Goal: Task Accomplishment & Management: Manage account settings

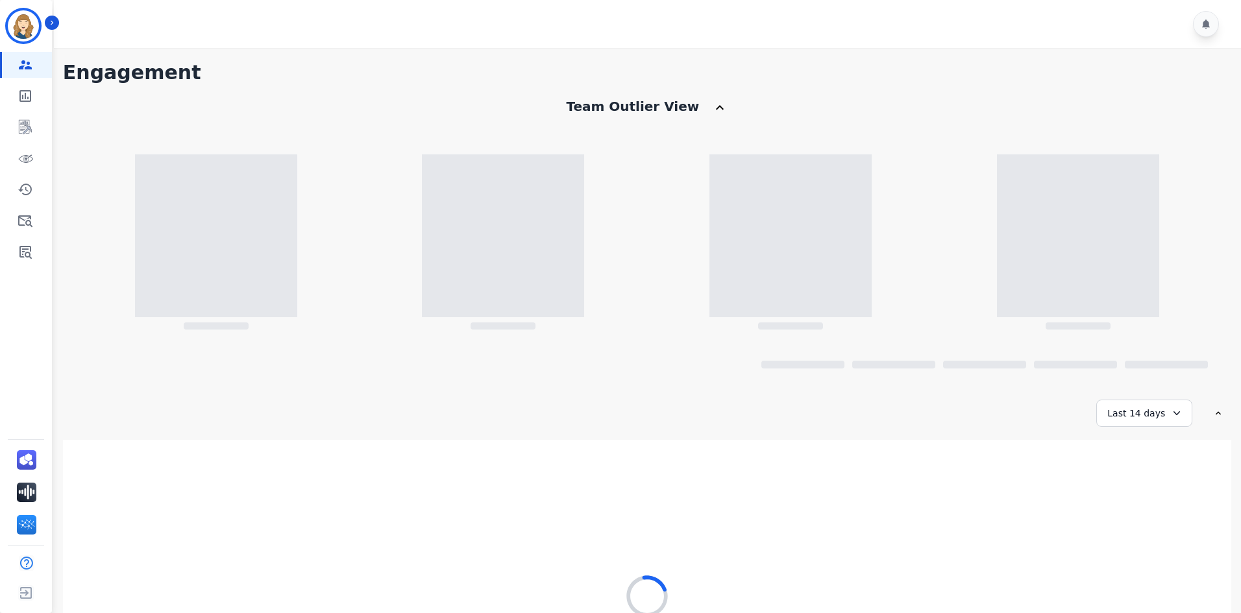
click at [851, 84] on h1 "Engagement" at bounding box center [647, 72] width 1168 height 23
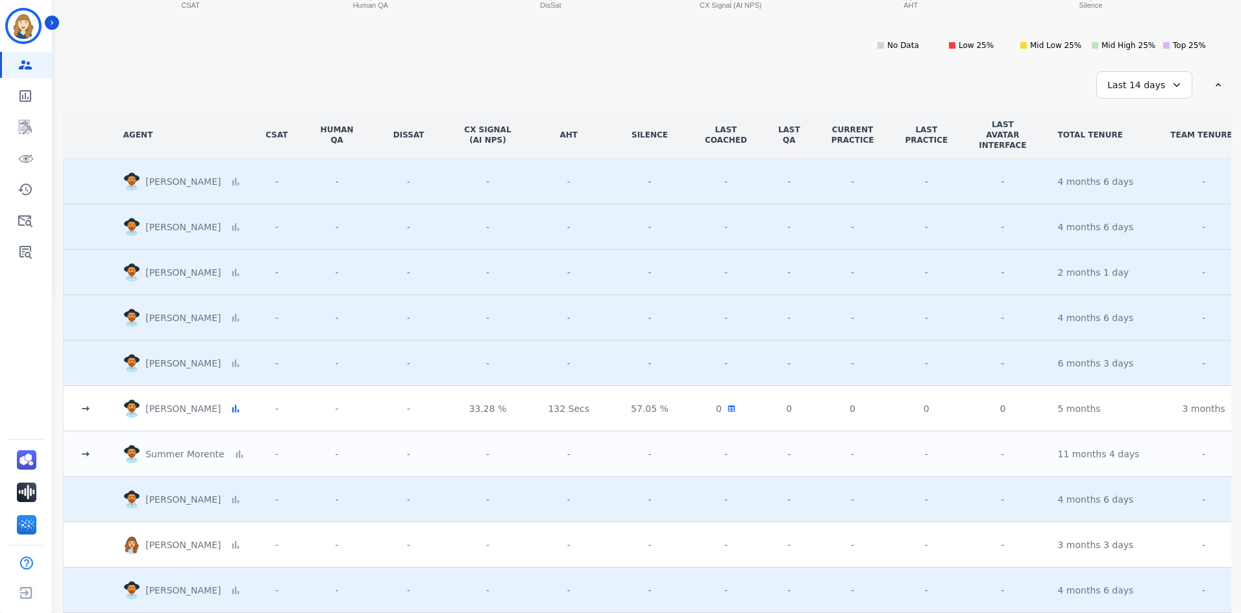
scroll to position [195, 0]
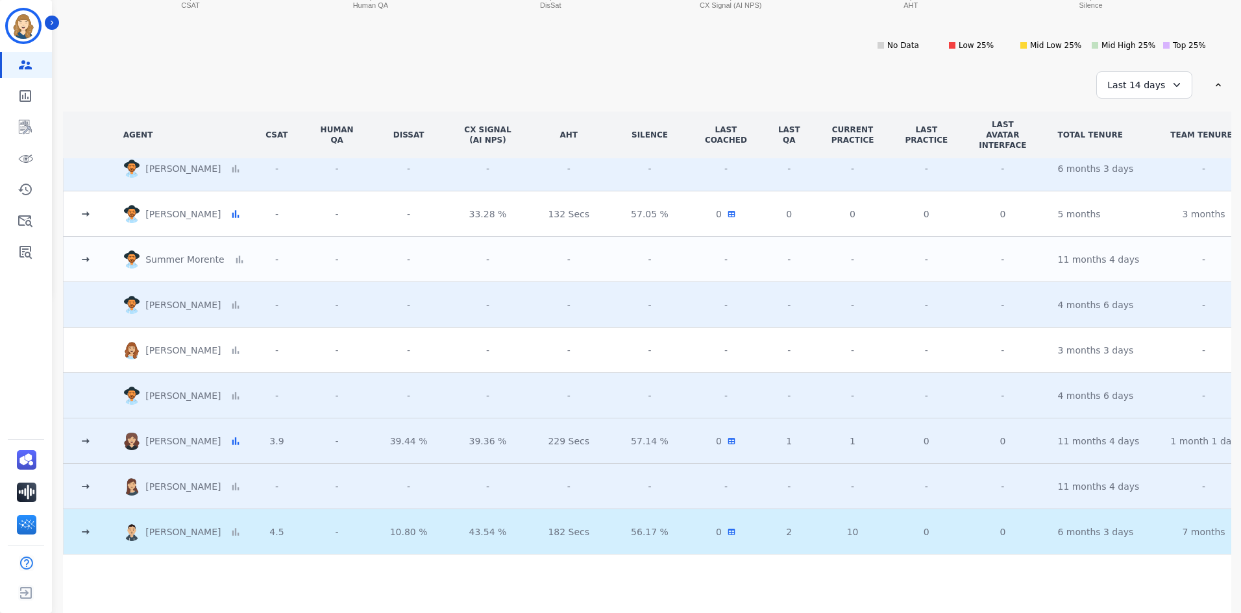
click at [90, 532] on icon at bounding box center [85, 532] width 13 height 13
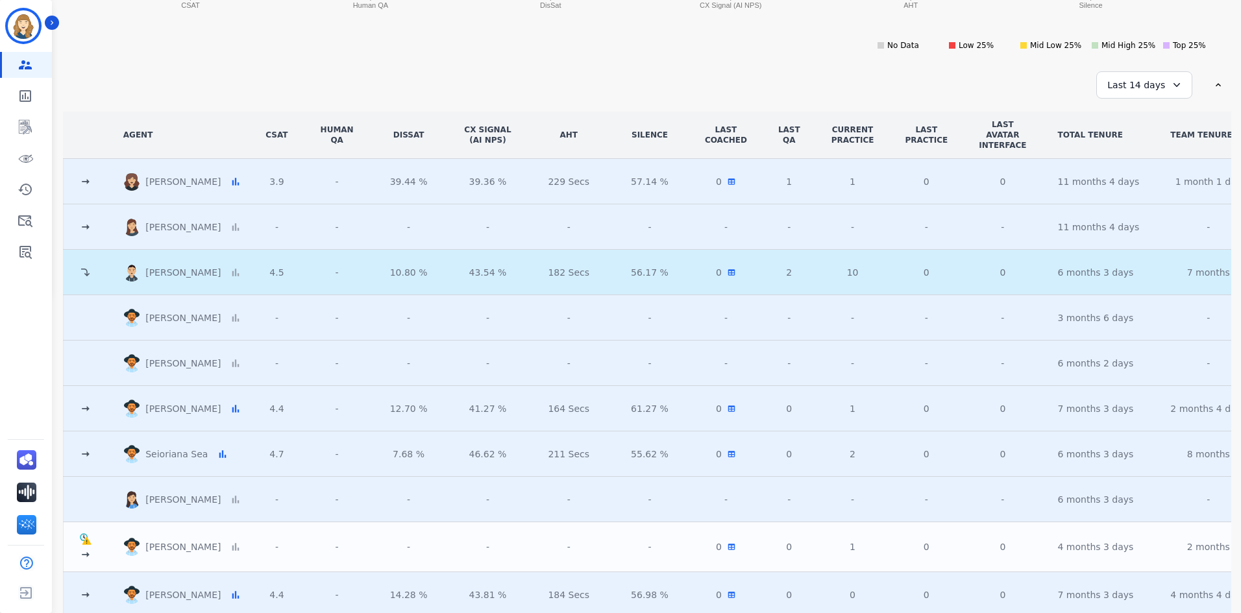
scroll to position [519, 0]
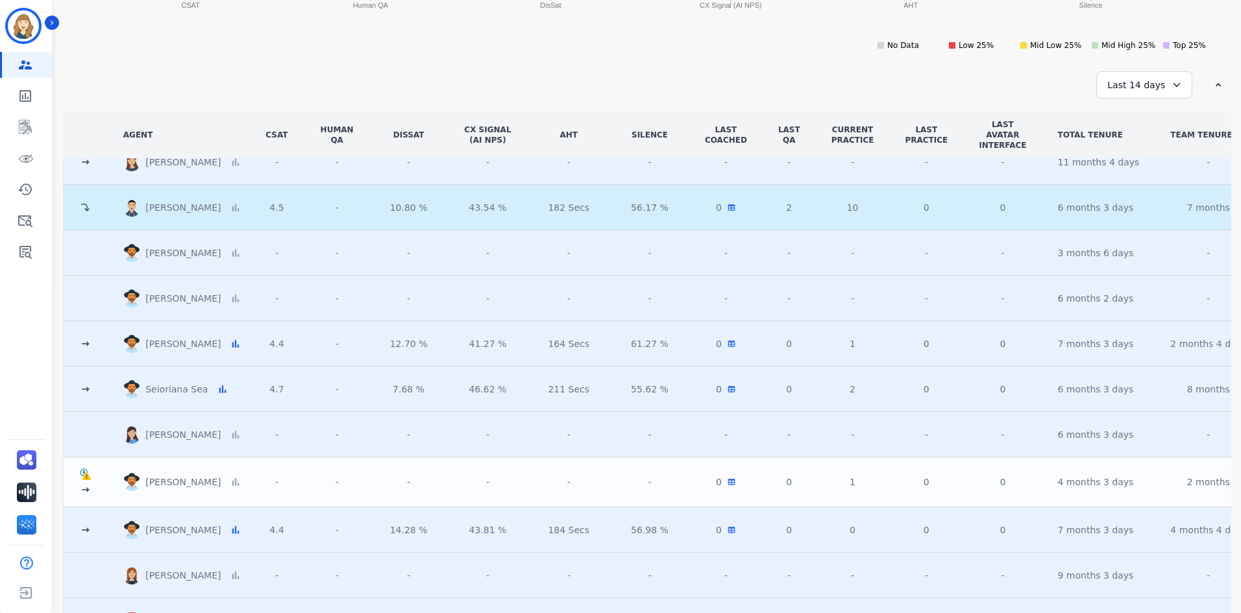
click at [75, 477] on td "Terminated user" at bounding box center [85, 482] width 45 height 50
click at [79, 481] on div "Terminated user" at bounding box center [85, 482] width 13 height 29
click at [89, 490] on icon at bounding box center [85, 489] width 13 height 13
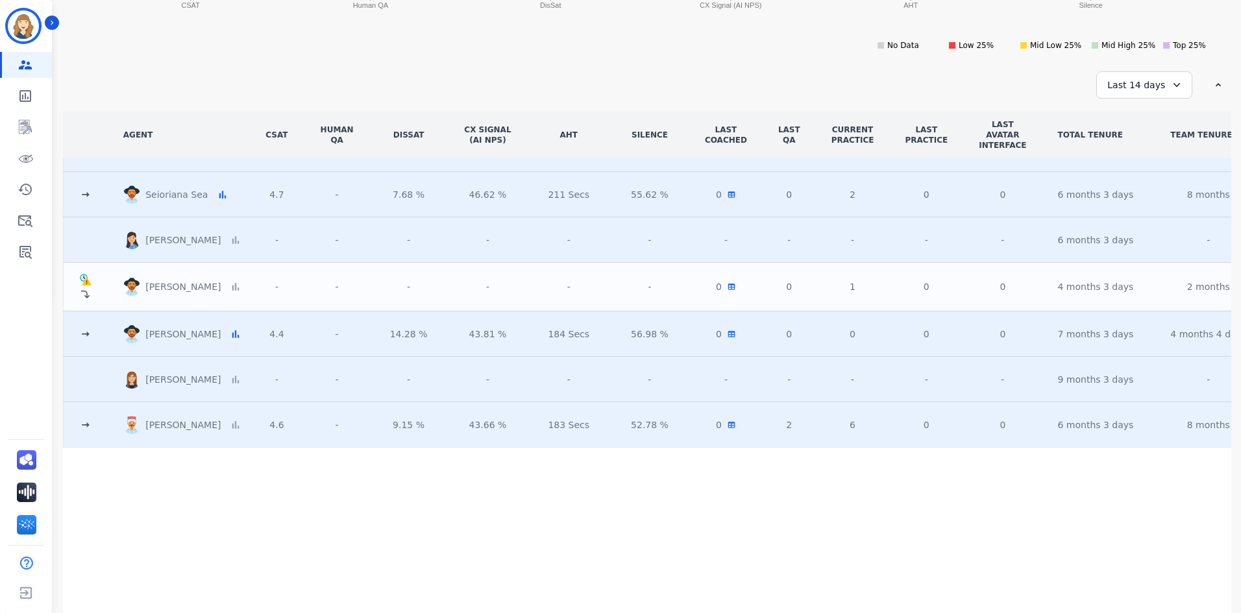
click at [84, 335] on icon at bounding box center [85, 334] width 13 height 13
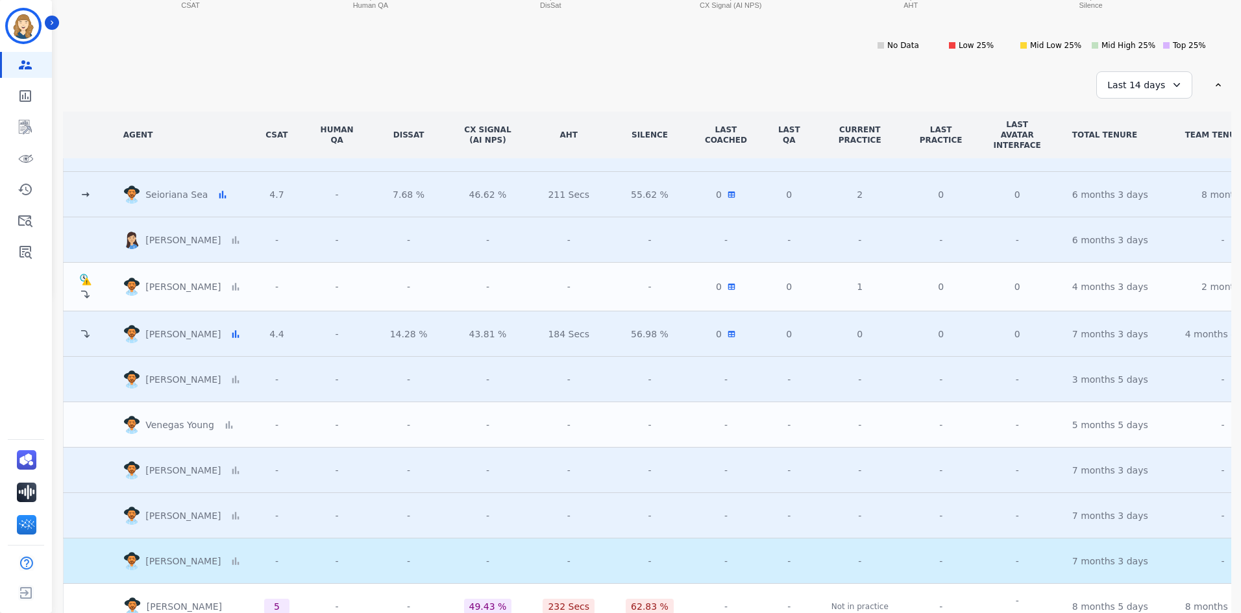
click at [84, 335] on icon at bounding box center [85, 334] width 12 height 12
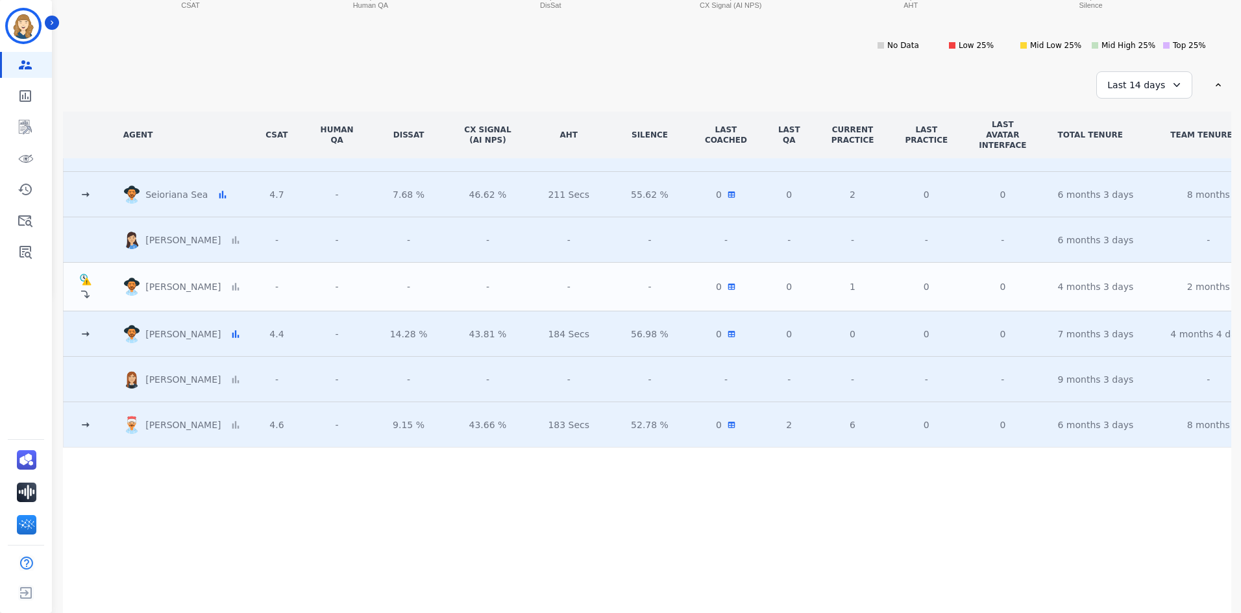
click at [90, 425] on icon at bounding box center [85, 425] width 13 height 13
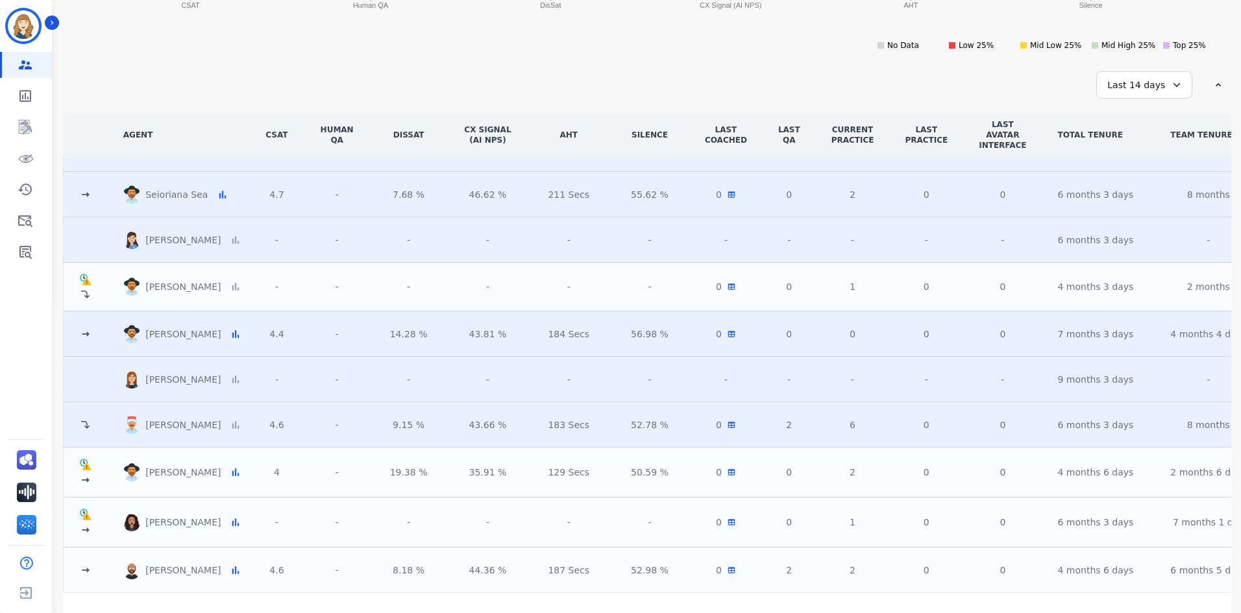
click at [87, 479] on icon at bounding box center [86, 480] width 8 height 5
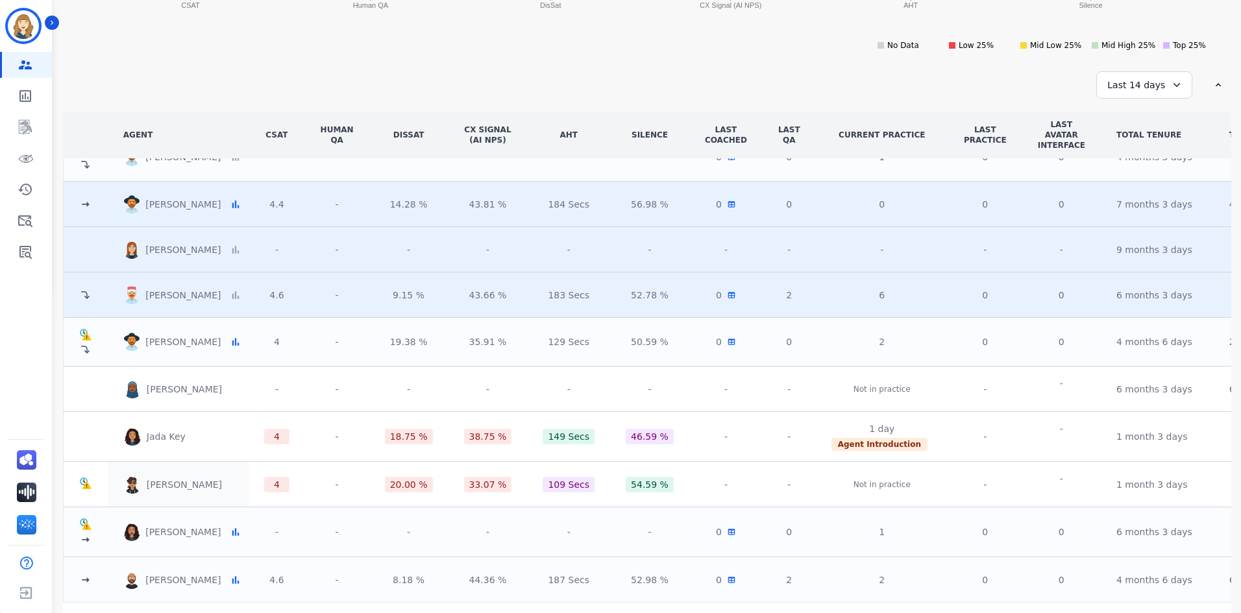
scroll to position [908, 0]
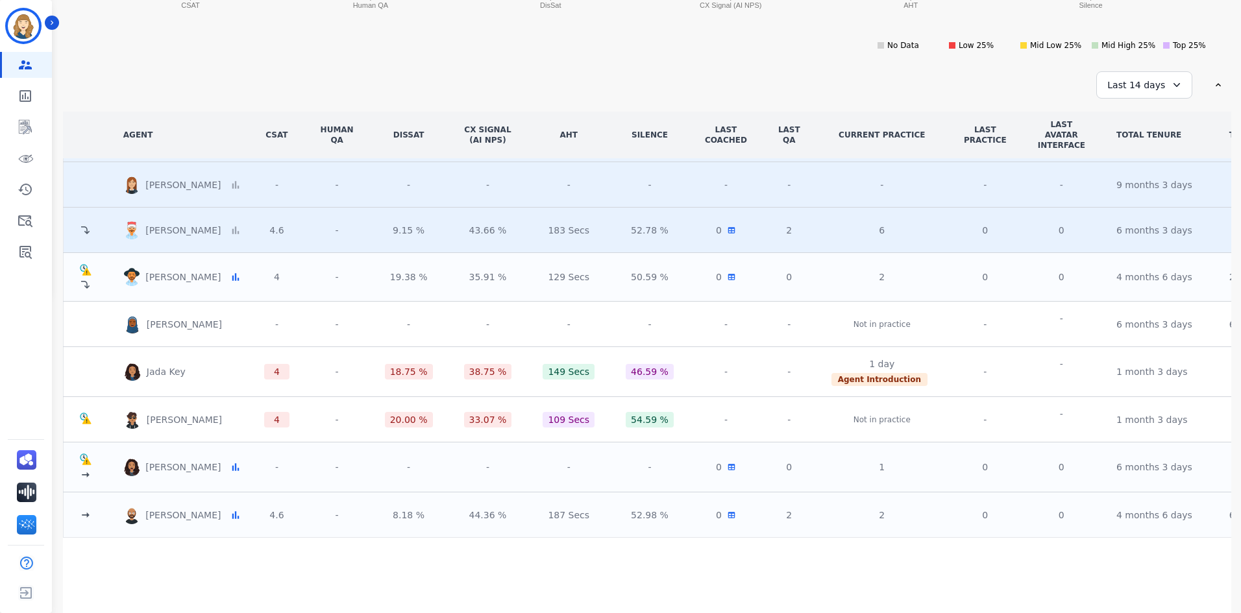
click at [82, 477] on icon at bounding box center [85, 474] width 13 height 13
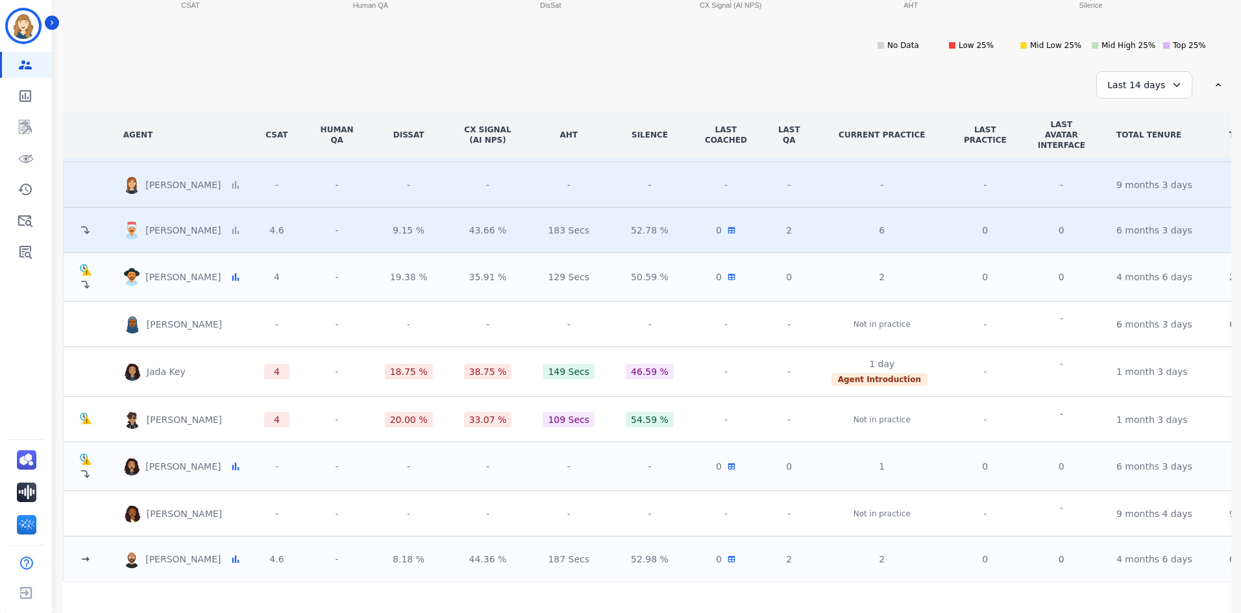
click at [82, 477] on icon at bounding box center [85, 474] width 12 height 12
